Goal: Transaction & Acquisition: Book appointment/travel/reservation

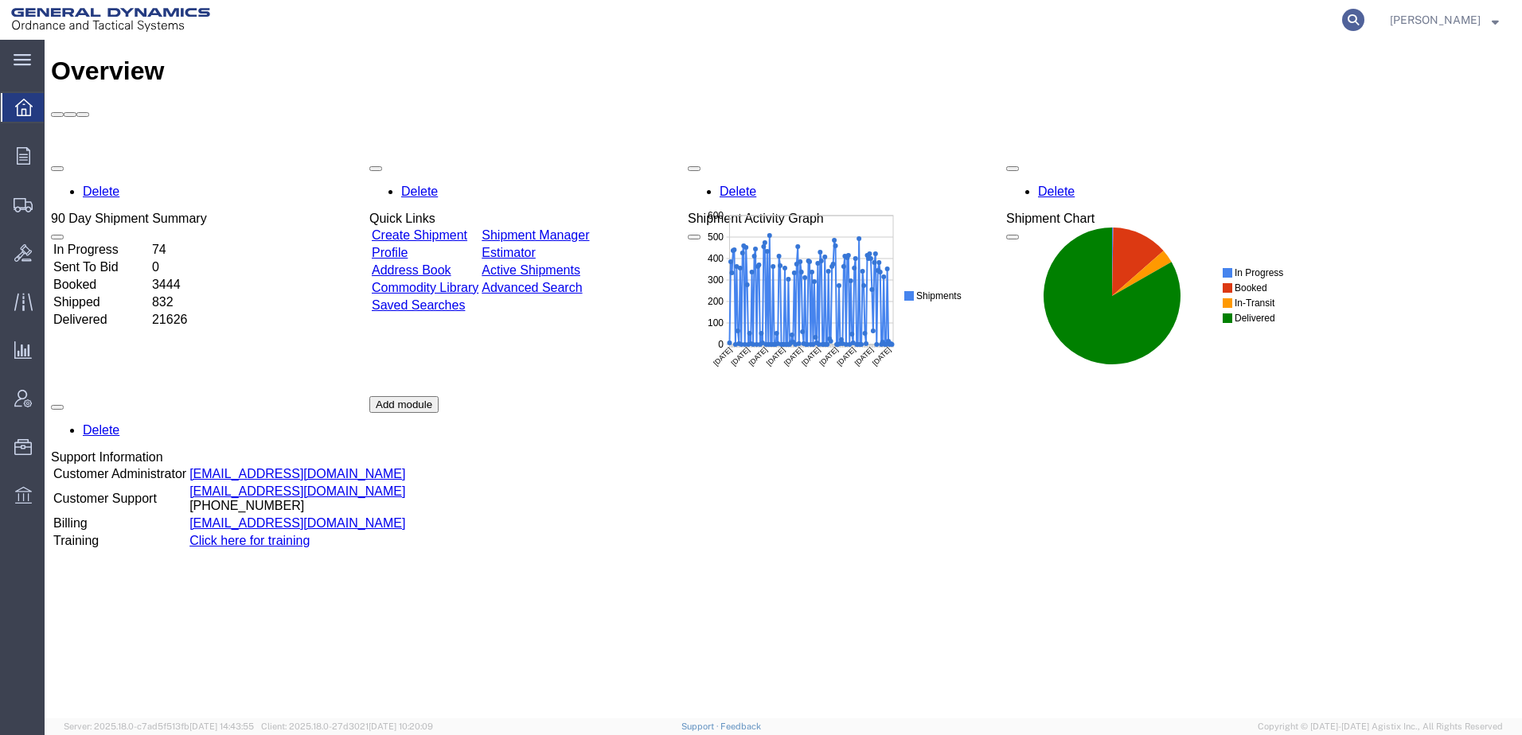
click at [1342, 16] on icon at bounding box center [1353, 20] width 22 height 22
click at [922, 21] on input "search" at bounding box center [1100, 20] width 484 height 38
paste input "56748043"
type input "56748043"
click at [1342, 19] on icon at bounding box center [1353, 20] width 22 height 22
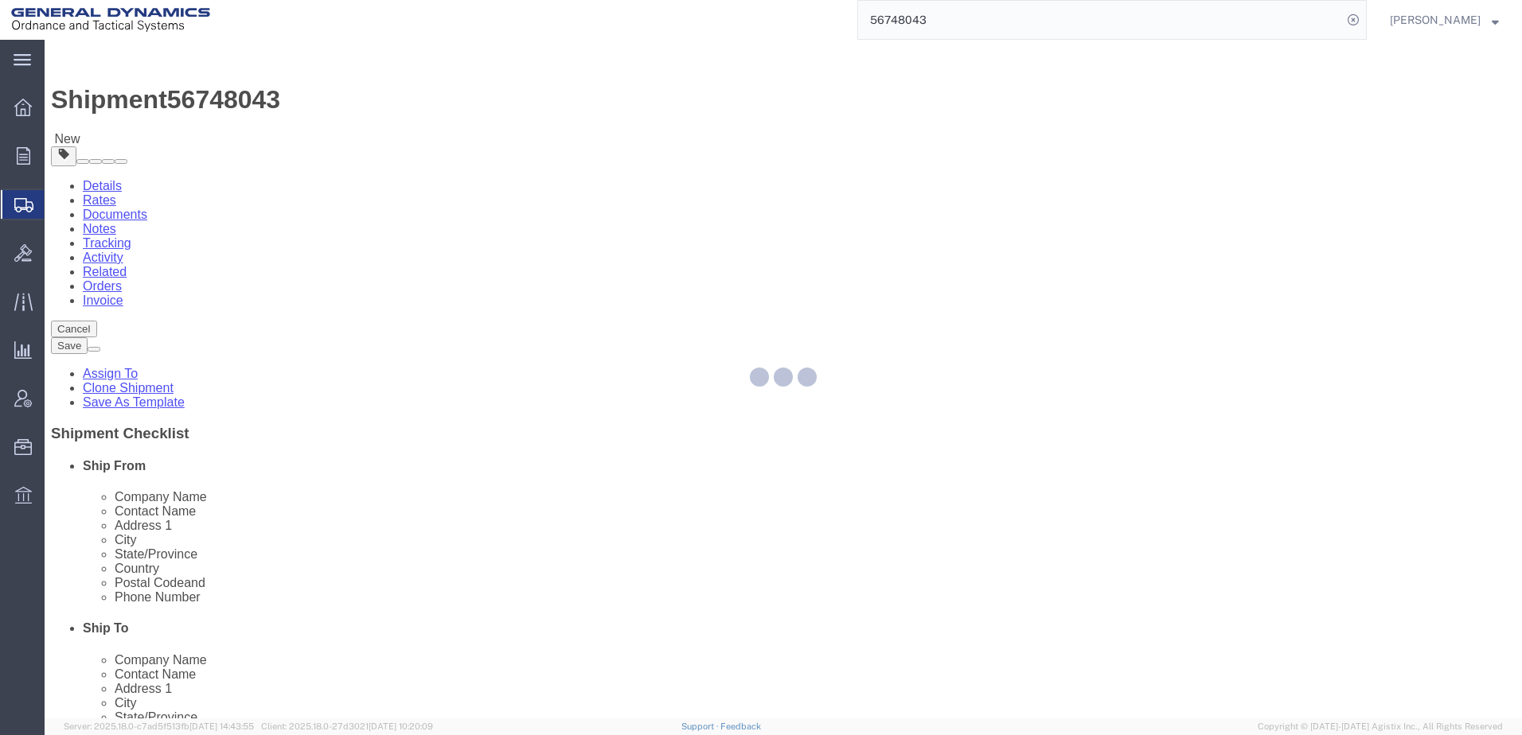
select select
select select "313"
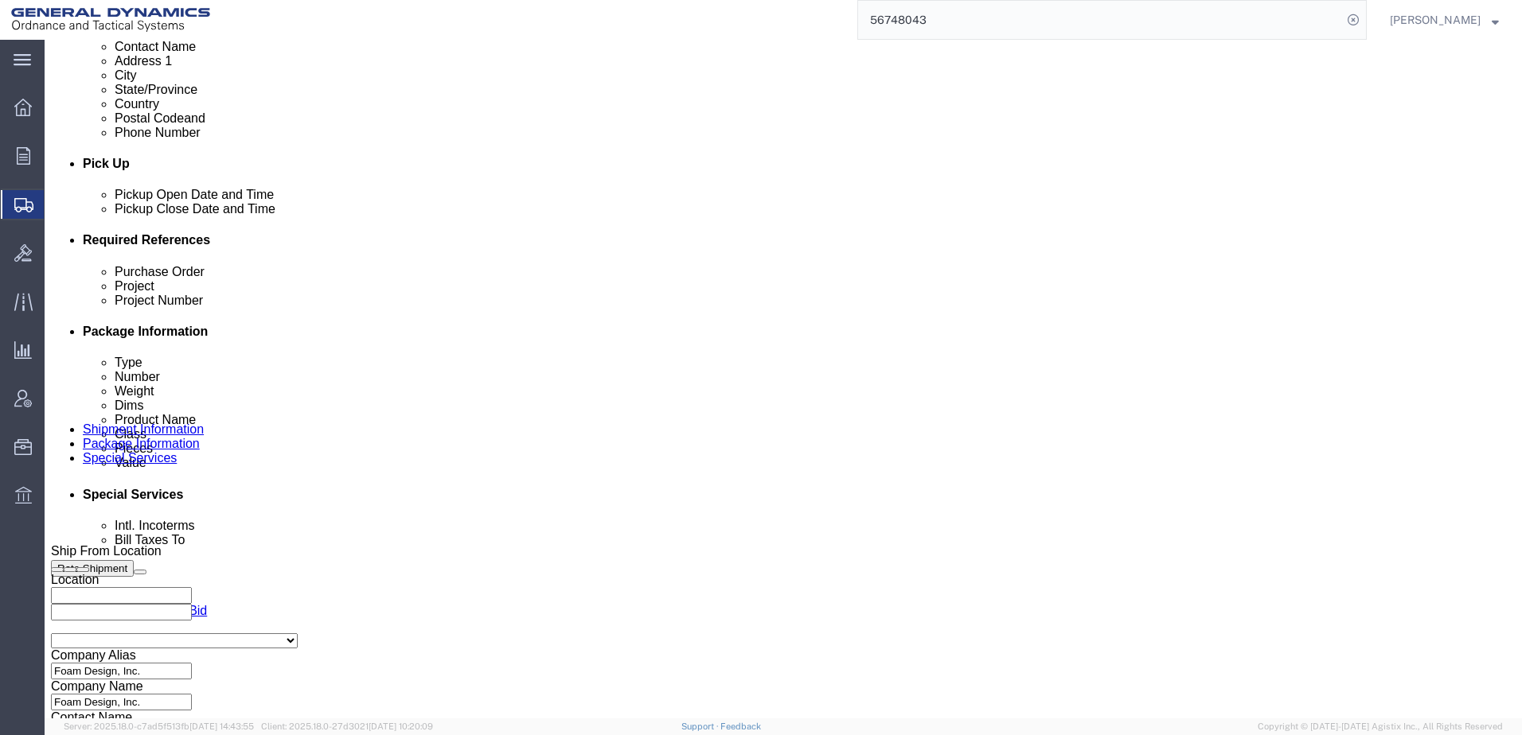
scroll to position [637, 0]
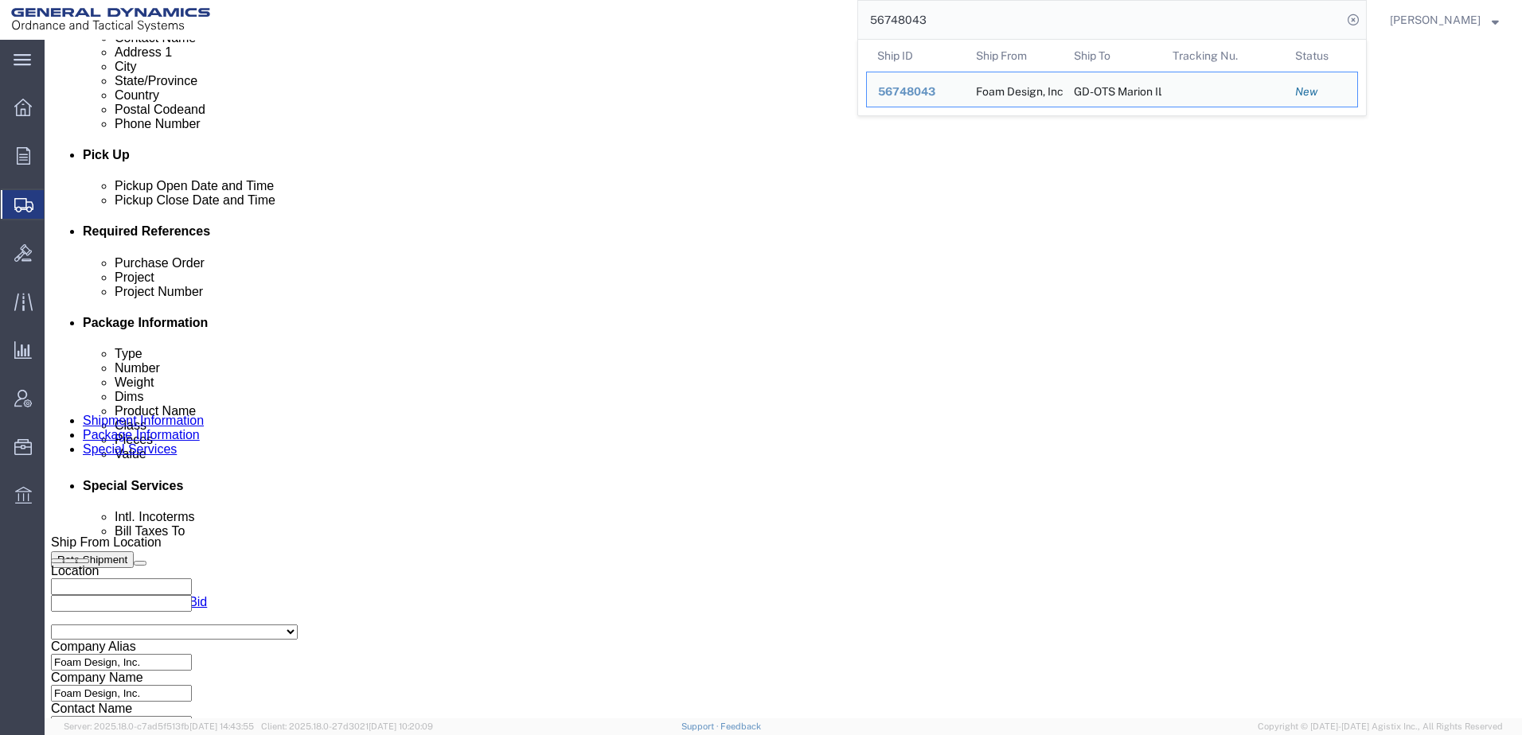
click input "text"
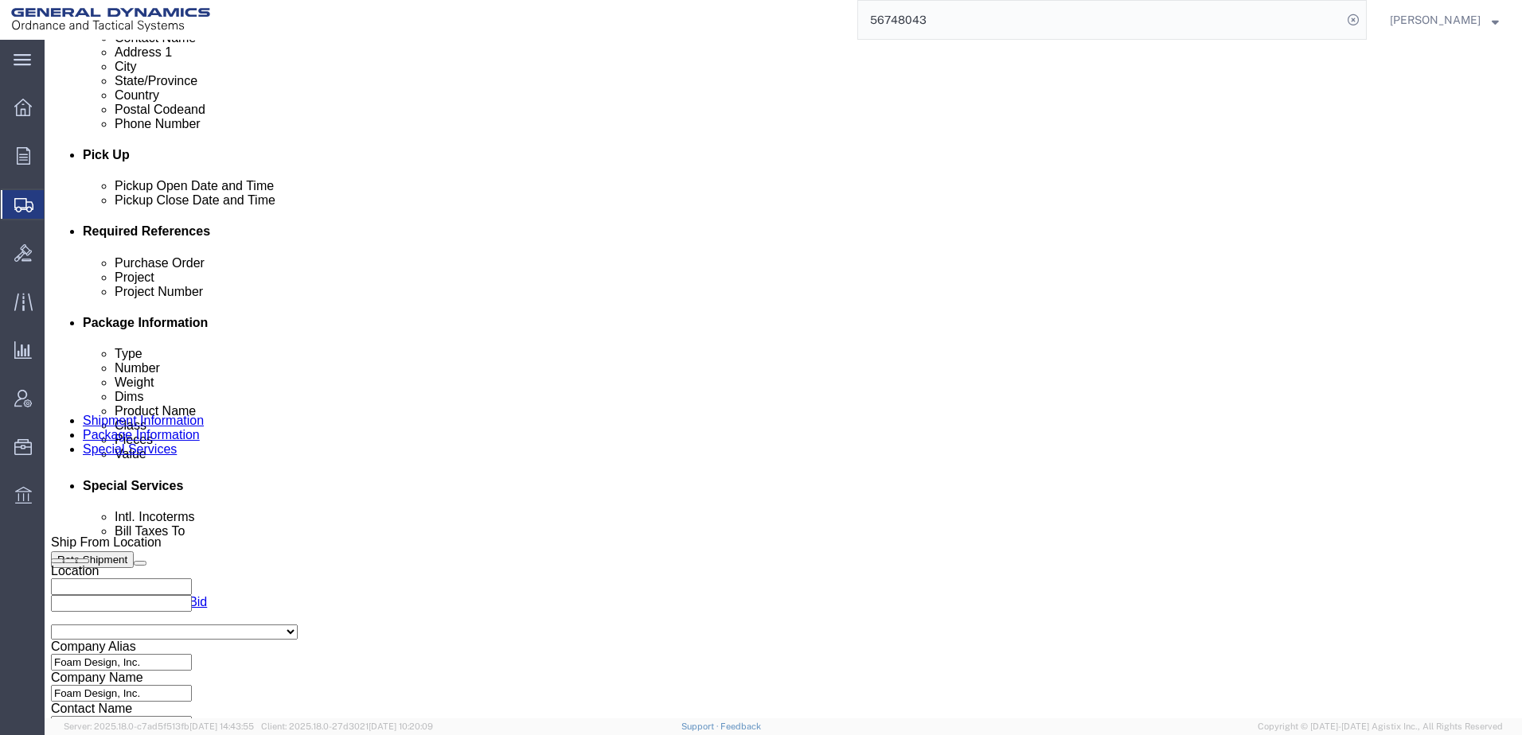
type input "N/A"
click input "text"
type input "N/A"
click select "Select Straight Truck"
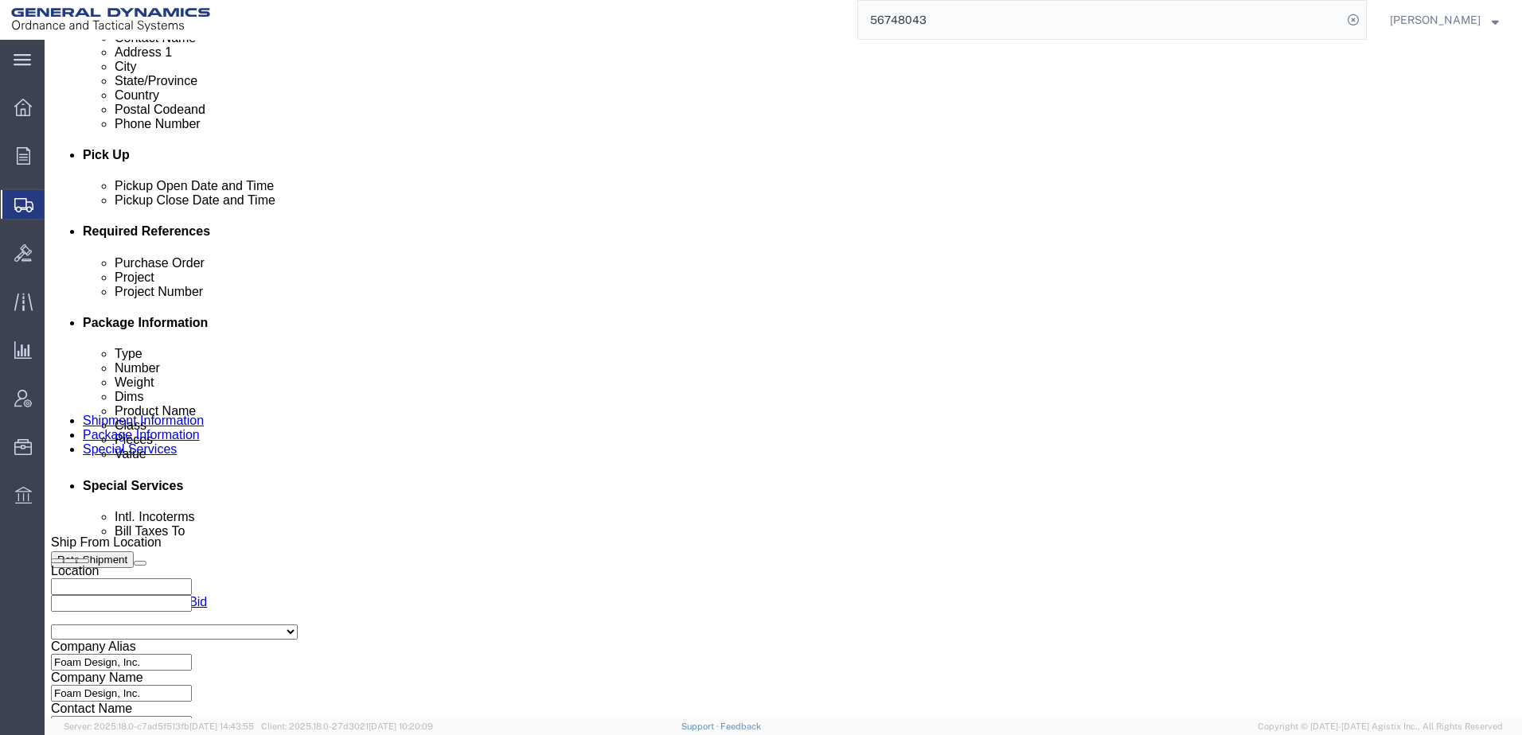
click button "Rate Shipment"
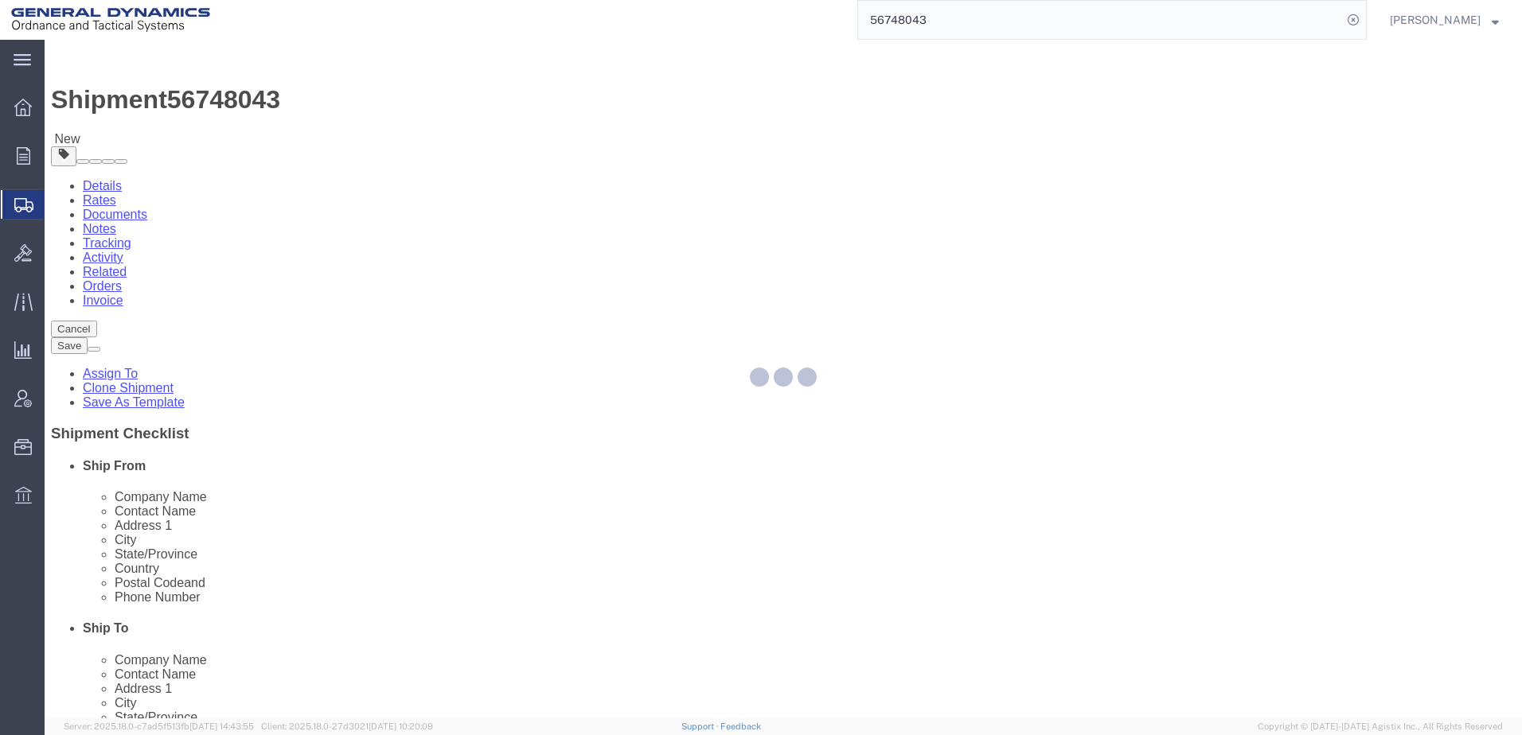
select select "PSNS"
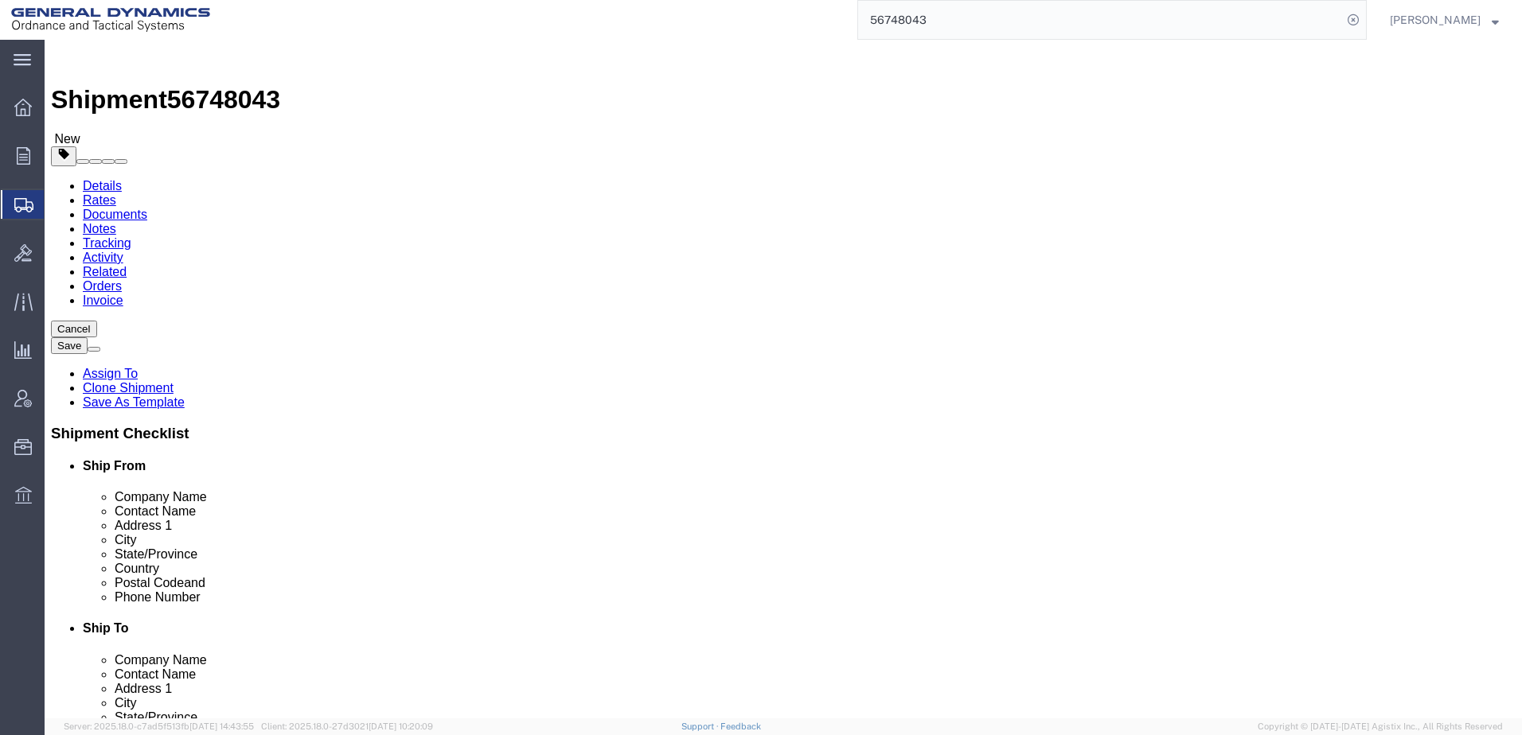
click dd "250.00 Each"
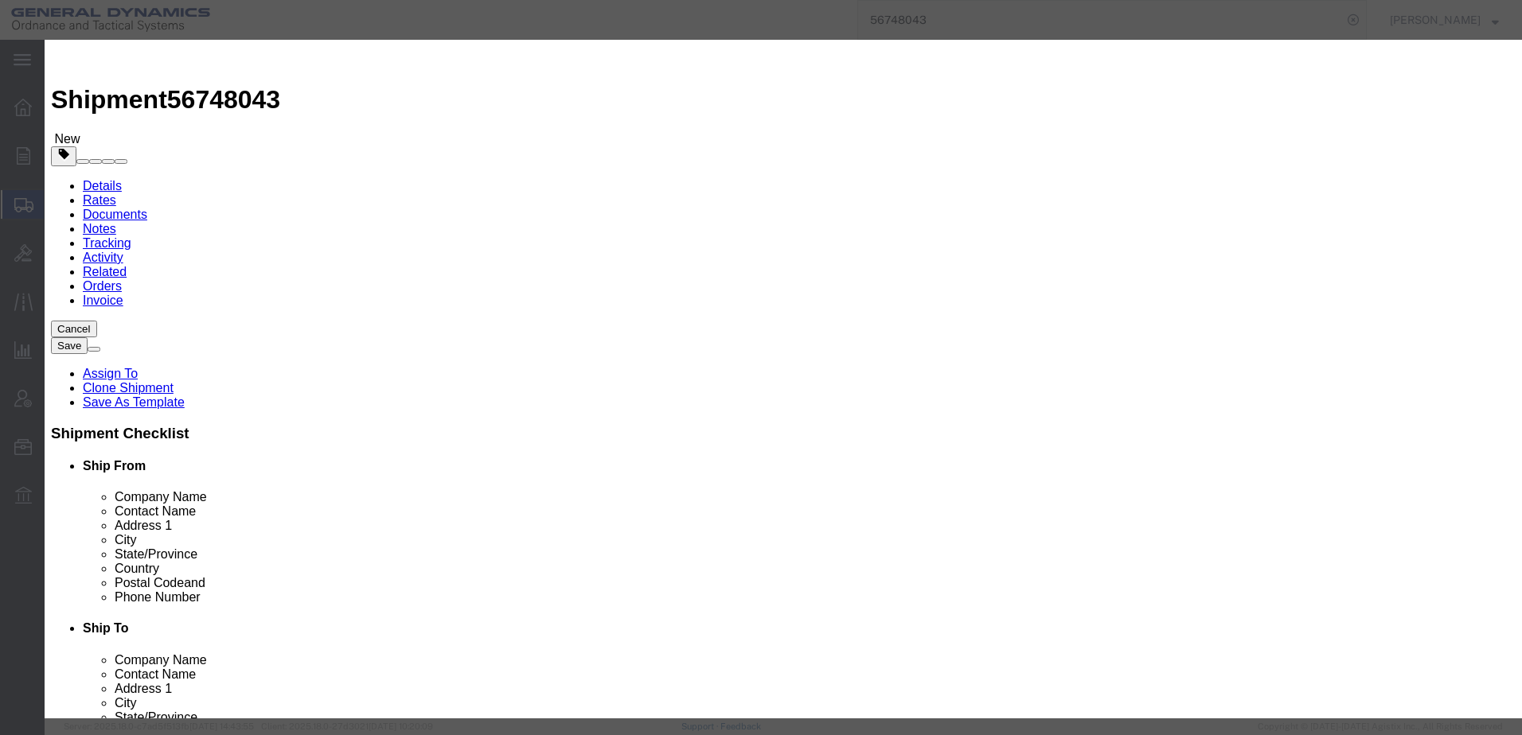
click select "Select 50 55 60 65 70 85 92.5 100 125 175 250 300 400"
select select "55"
click select "Select 50 55 60 65 70 85 92.5 100 125 175 250 300 400"
click button "Save & Close"
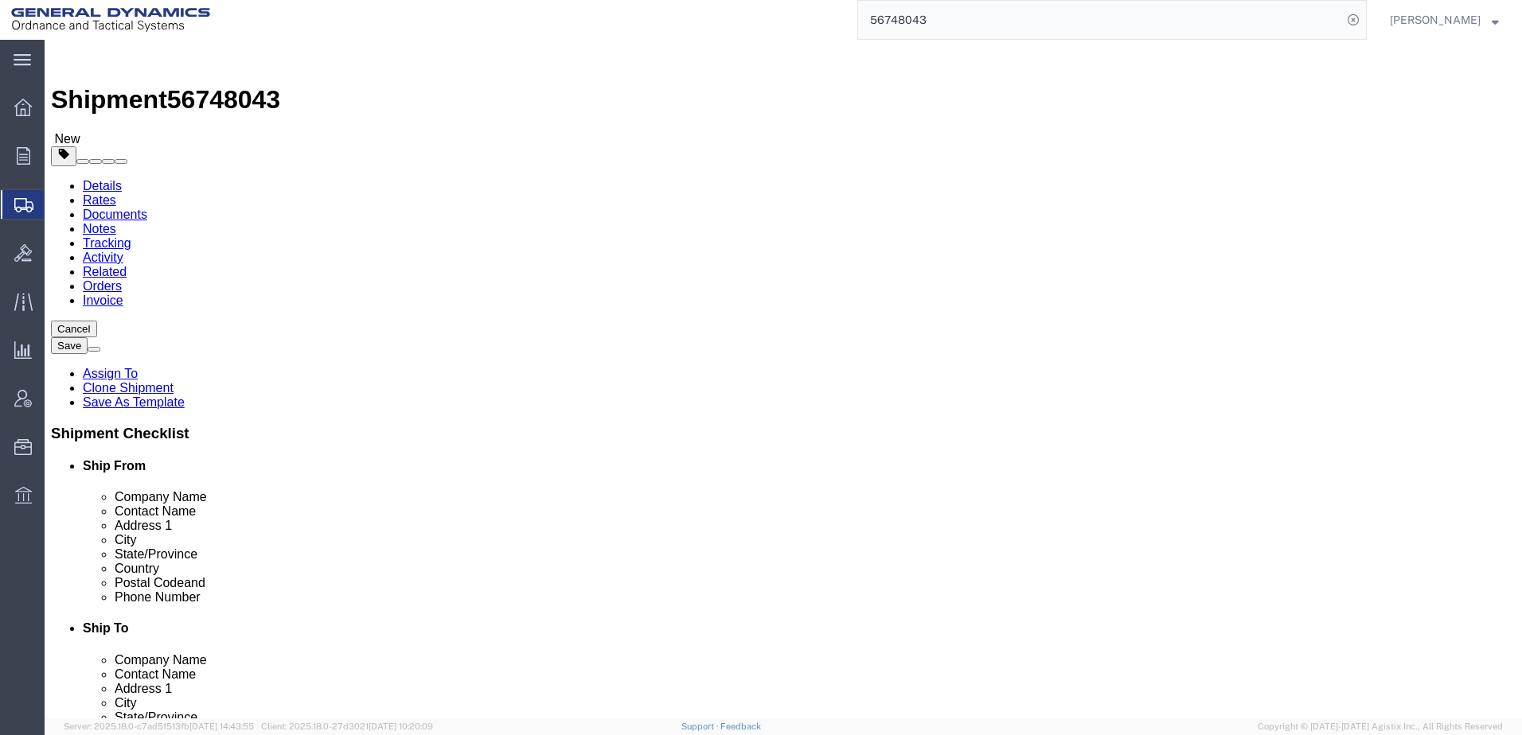
click button "Rate Shipment"
